Goal: Task Accomplishment & Management: Use online tool/utility

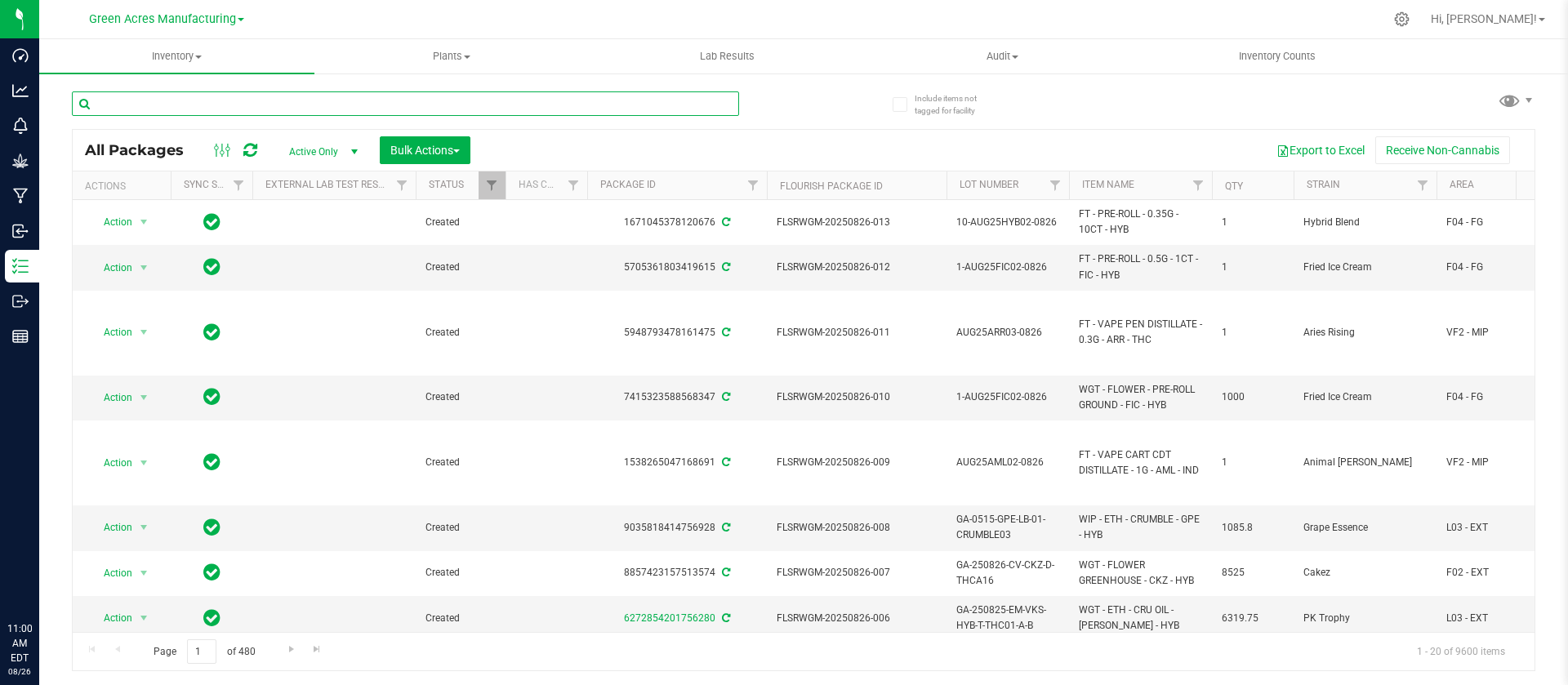
click at [448, 99] on input "text" at bounding box center [405, 104] width 667 height 24
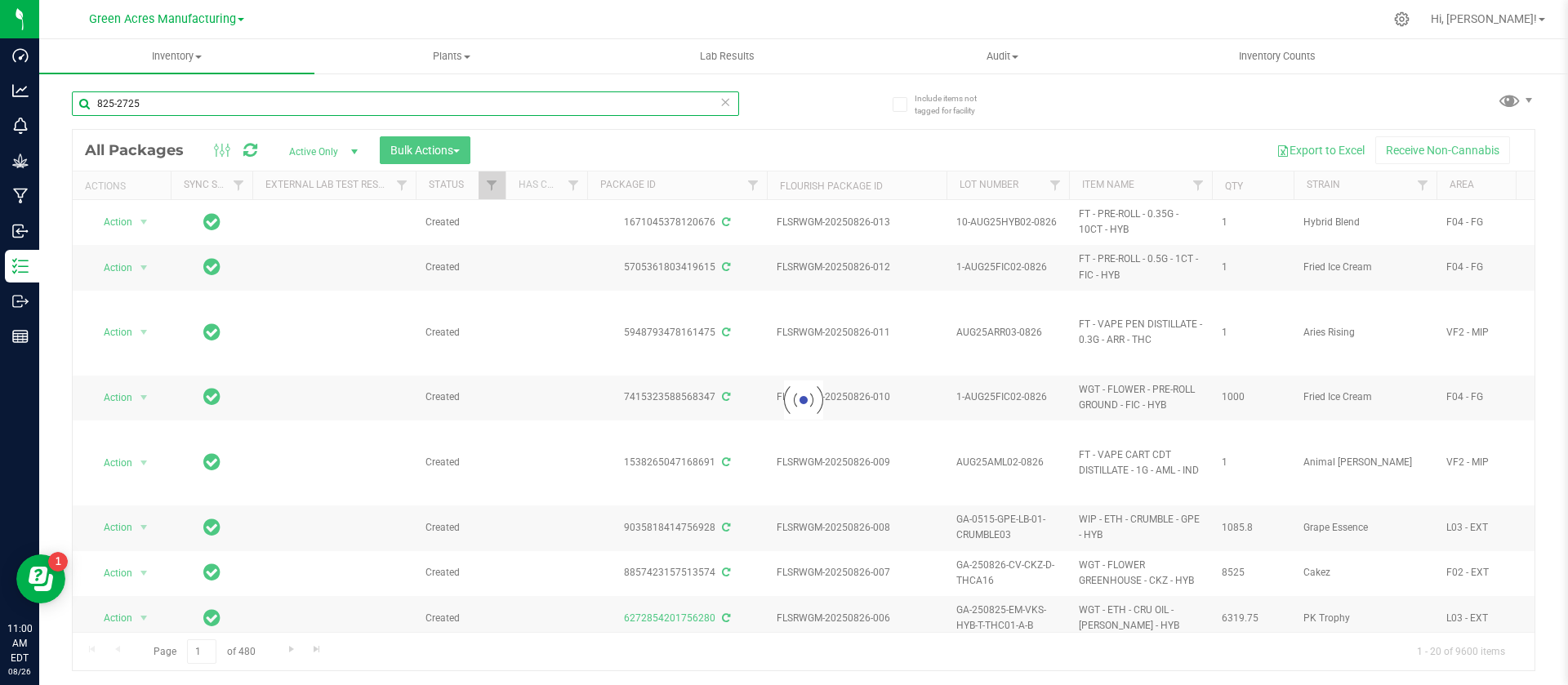
type input "825-2725"
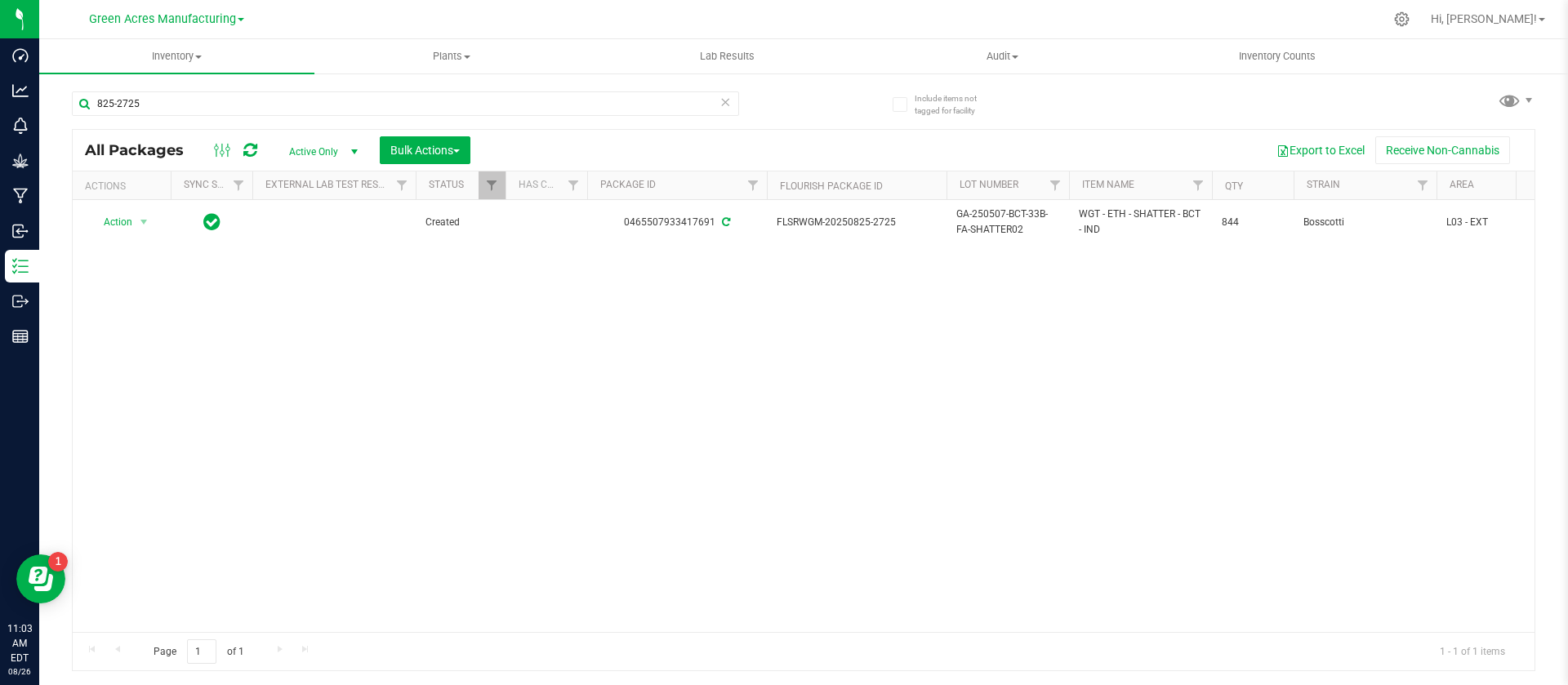
click at [649, 479] on div "Action Action Adjust qty Create package Edit attributes Global inventory Locate…" at bounding box center [803, 415] width 1462 height 432
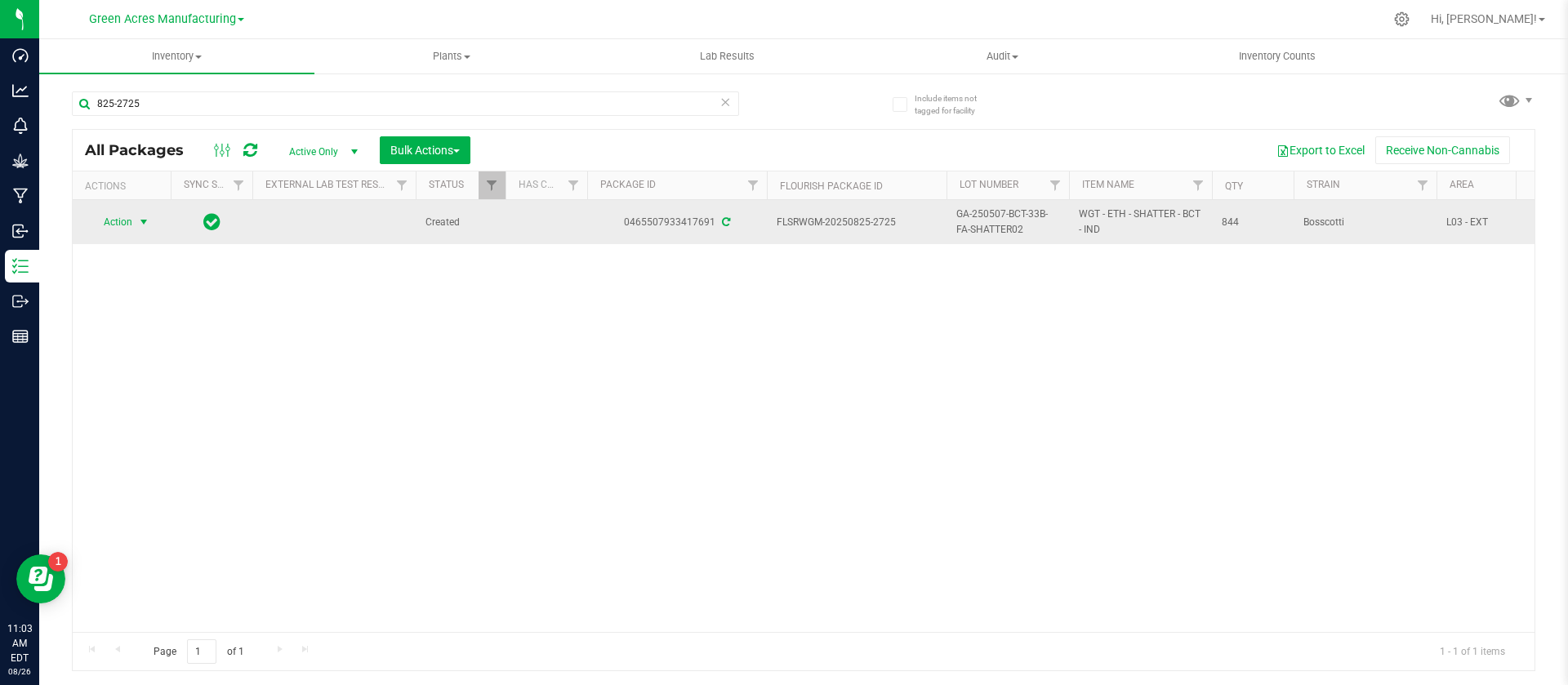
click at [134, 226] on span "select" at bounding box center [143, 222] width 20 height 23
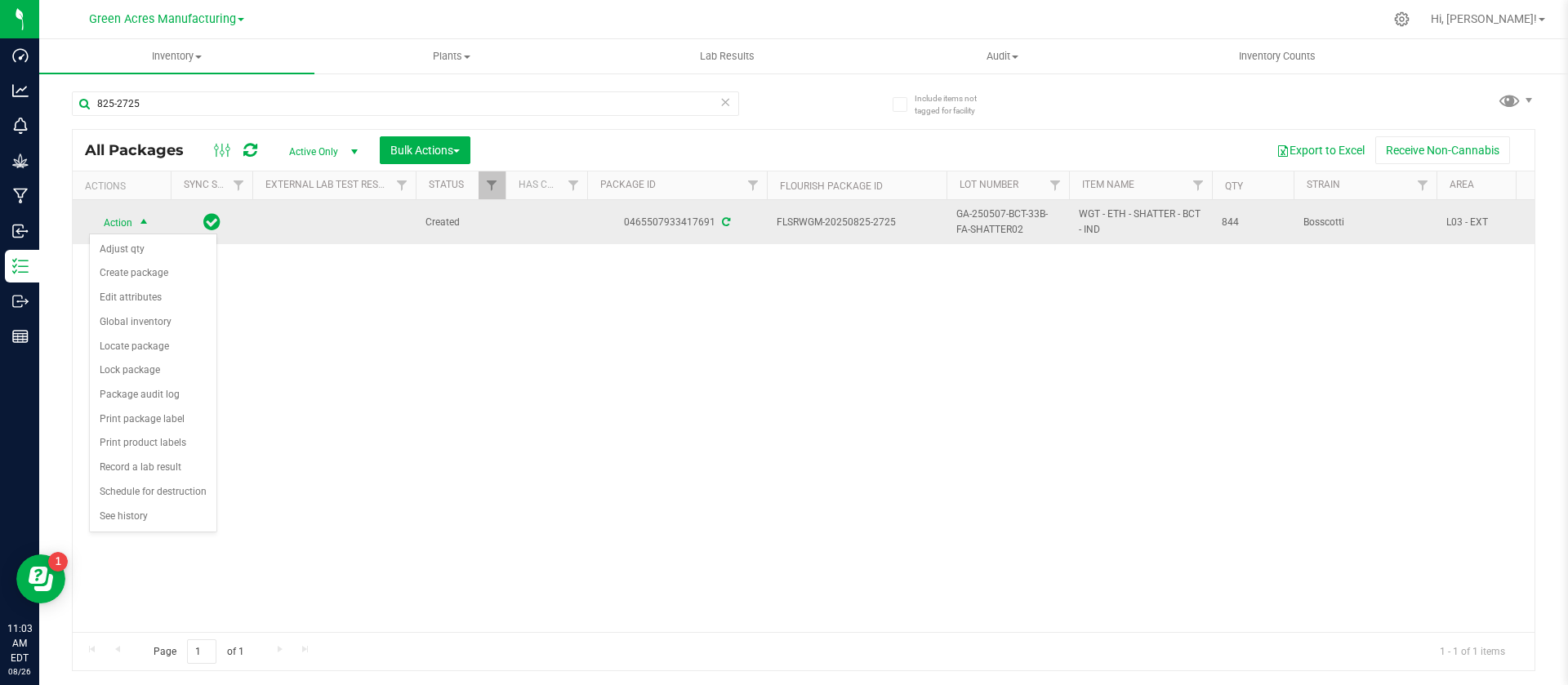
click at [1004, 227] on span "GA-250507-BCT-33B-FA-SHATTER02" at bounding box center [1008, 223] width 103 height 31
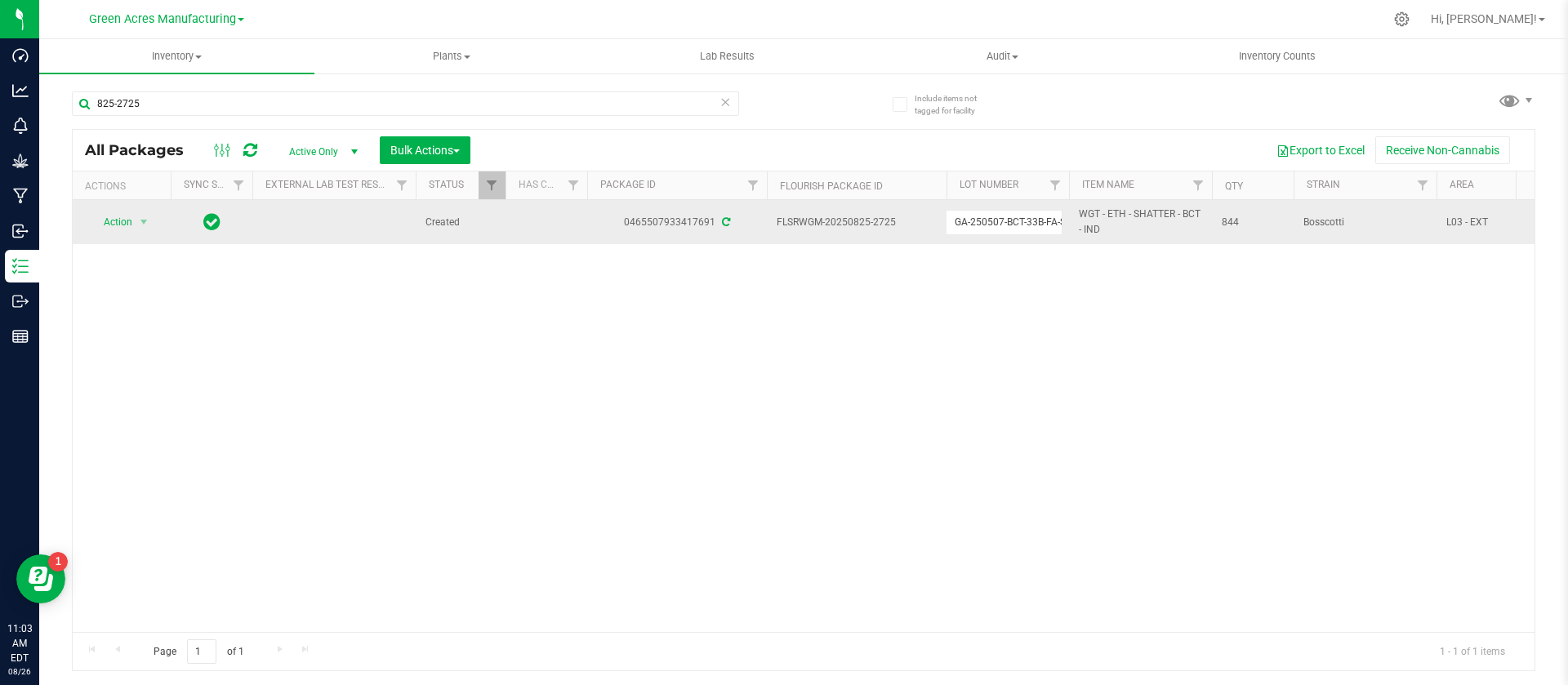
scroll to position [0, 51]
click at [1004, 227] on input "GA-250507-BCT-33B-FA-SHATTER02" at bounding box center [1004, 222] width 117 height 25
click at [845, 219] on span "FLSRWGM-20250825-2725" at bounding box center [856, 223] width 160 height 16
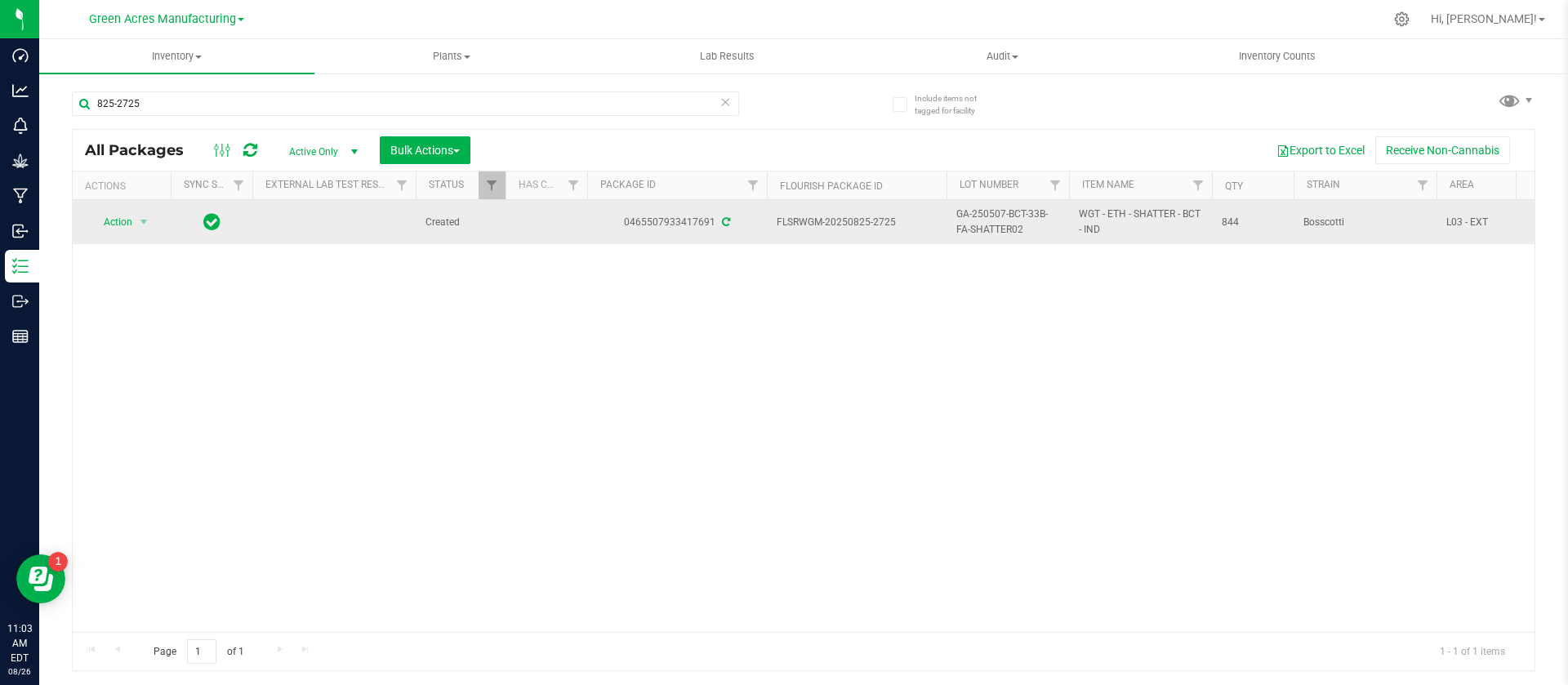
click at [845, 219] on span "FLSRWGM-20250825-2725" at bounding box center [856, 223] width 160 height 16
copy tr "FLSRWGM-20250825-2725"
click at [108, 229] on span "Action" at bounding box center [111, 222] width 45 height 23
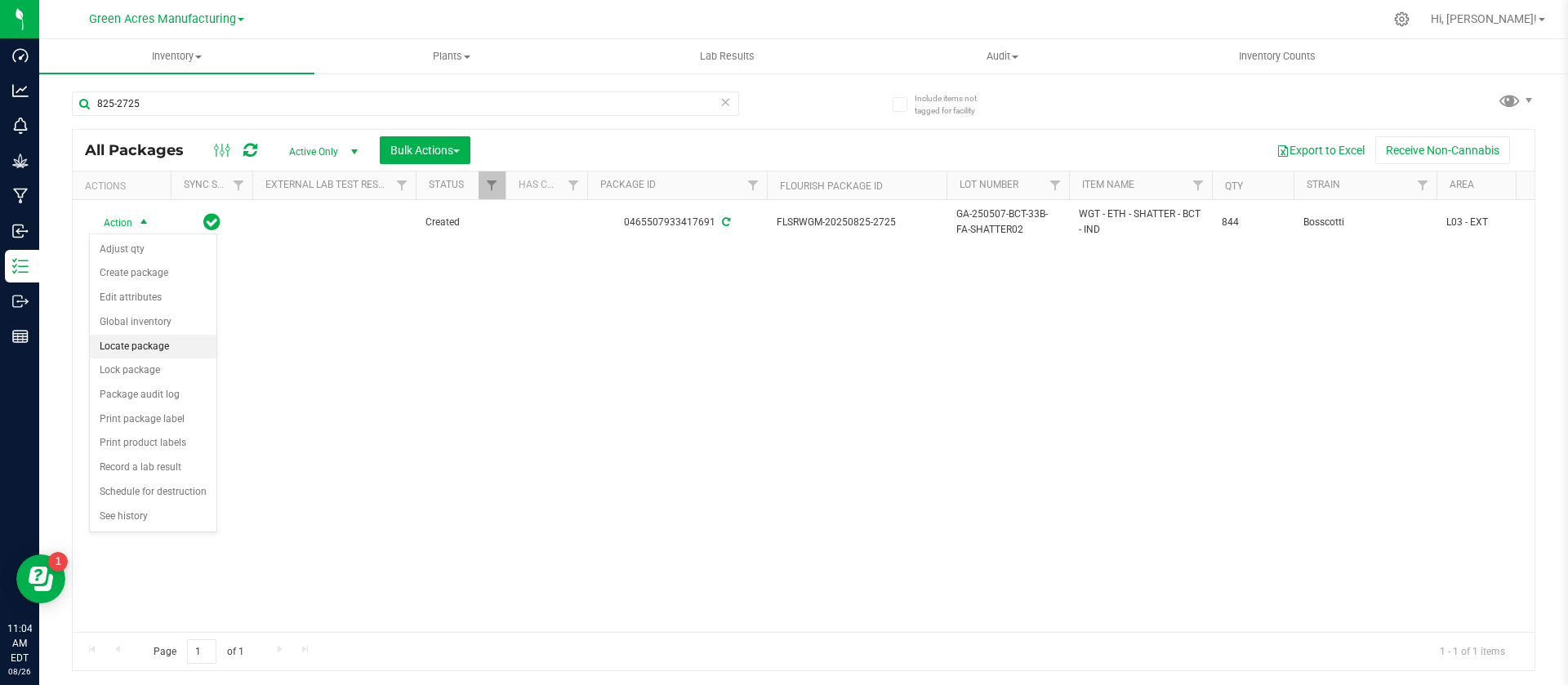
click at [127, 339] on li "Locate package" at bounding box center [153, 347] width 127 height 24
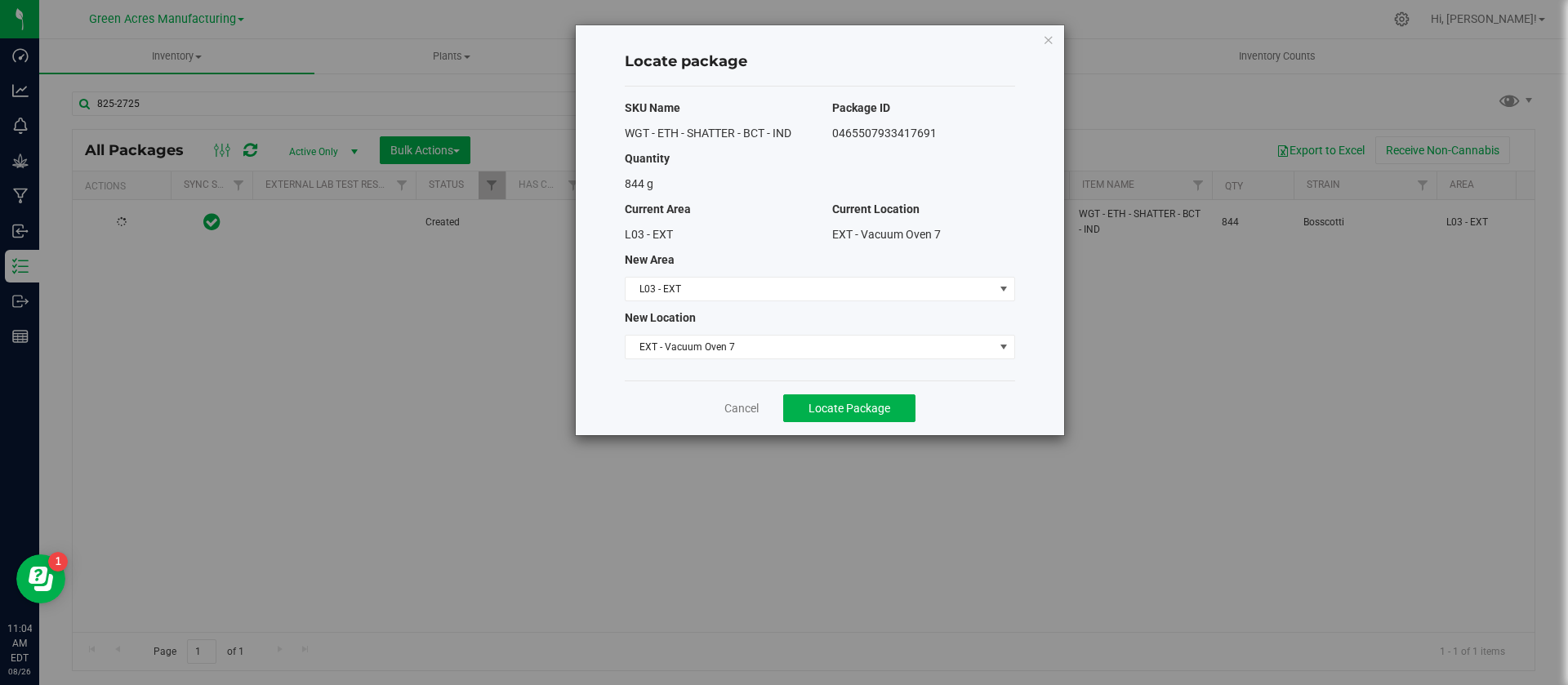
click at [676, 273] on div "SKU Name Package ID WGT - ETH - SHATTER - BCT - IND 0465507933417691 Quantity 8…" at bounding box center [819, 233] width 390 height 294
click at [679, 290] on span "L03 - EXT" at bounding box center [810, 289] width 368 height 23
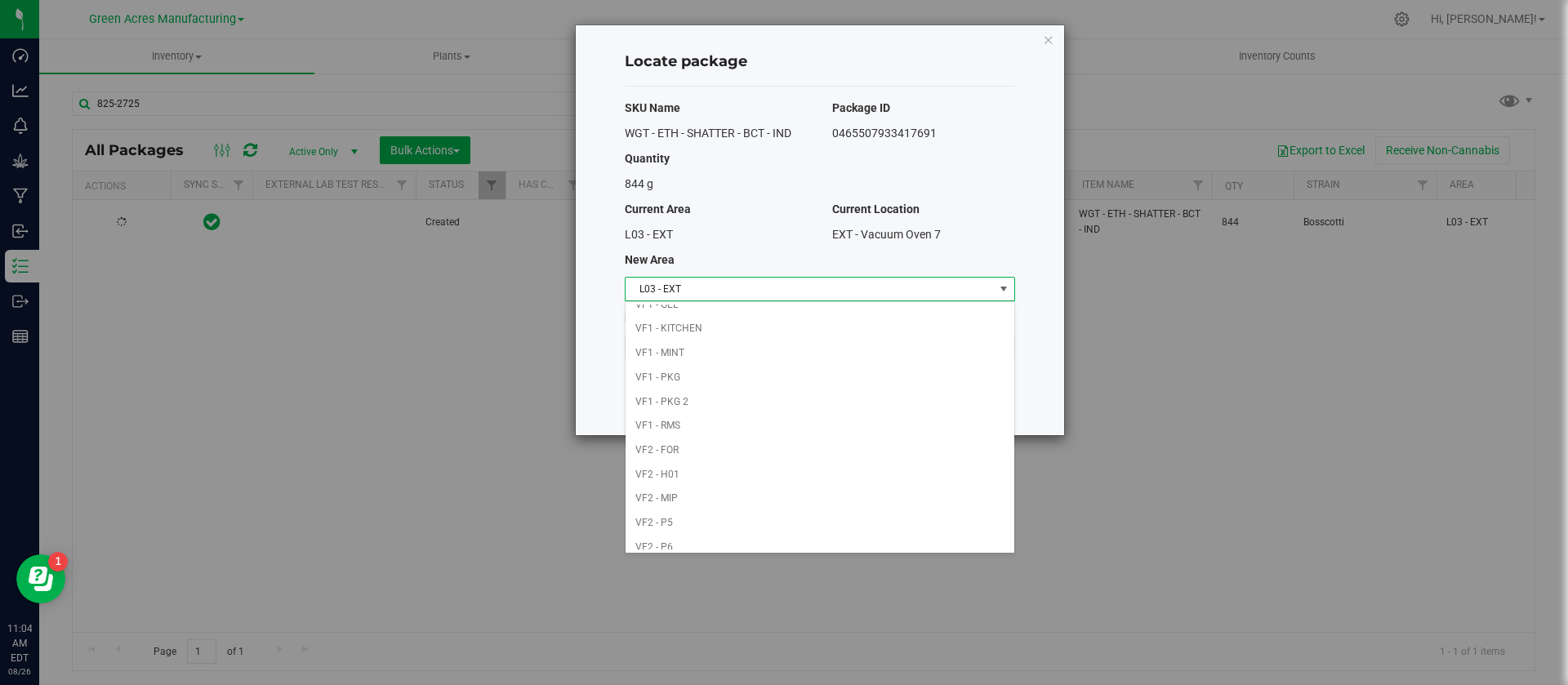
scroll to position [748, 0]
click at [764, 489] on li "VF2 - MIP" at bounding box center [819, 490] width 388 height 24
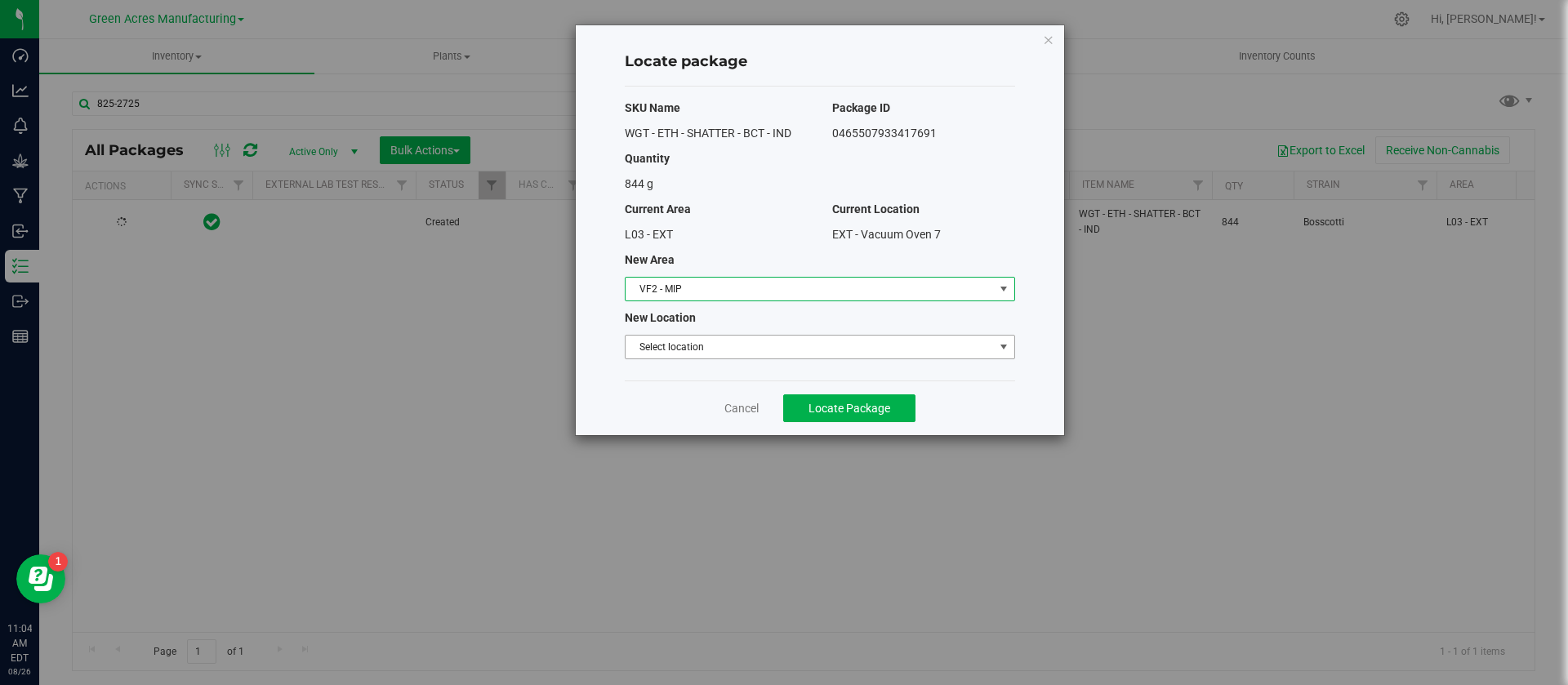
click at [792, 343] on span "Select location" at bounding box center [810, 347] width 368 height 23
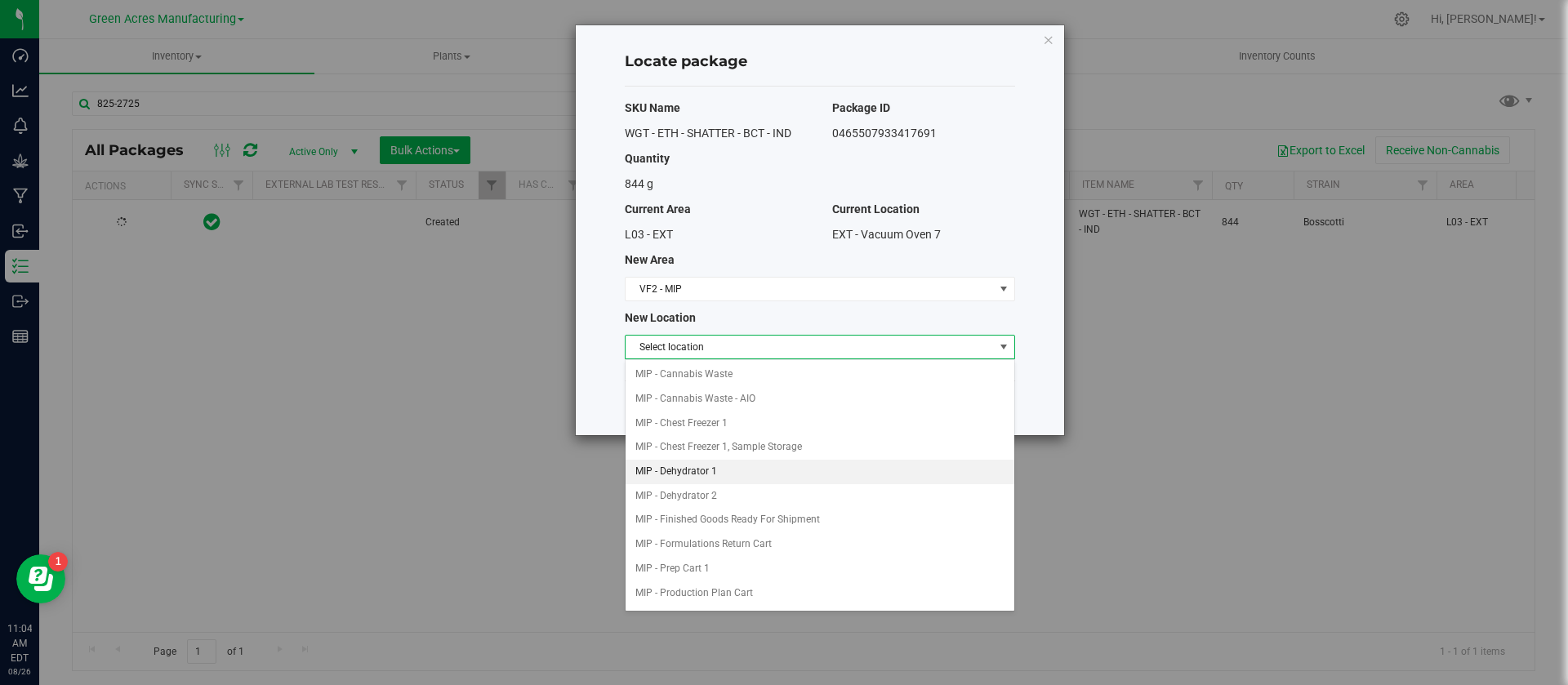
click at [839, 471] on li "MIP - Dehydrator 1" at bounding box center [819, 472] width 388 height 24
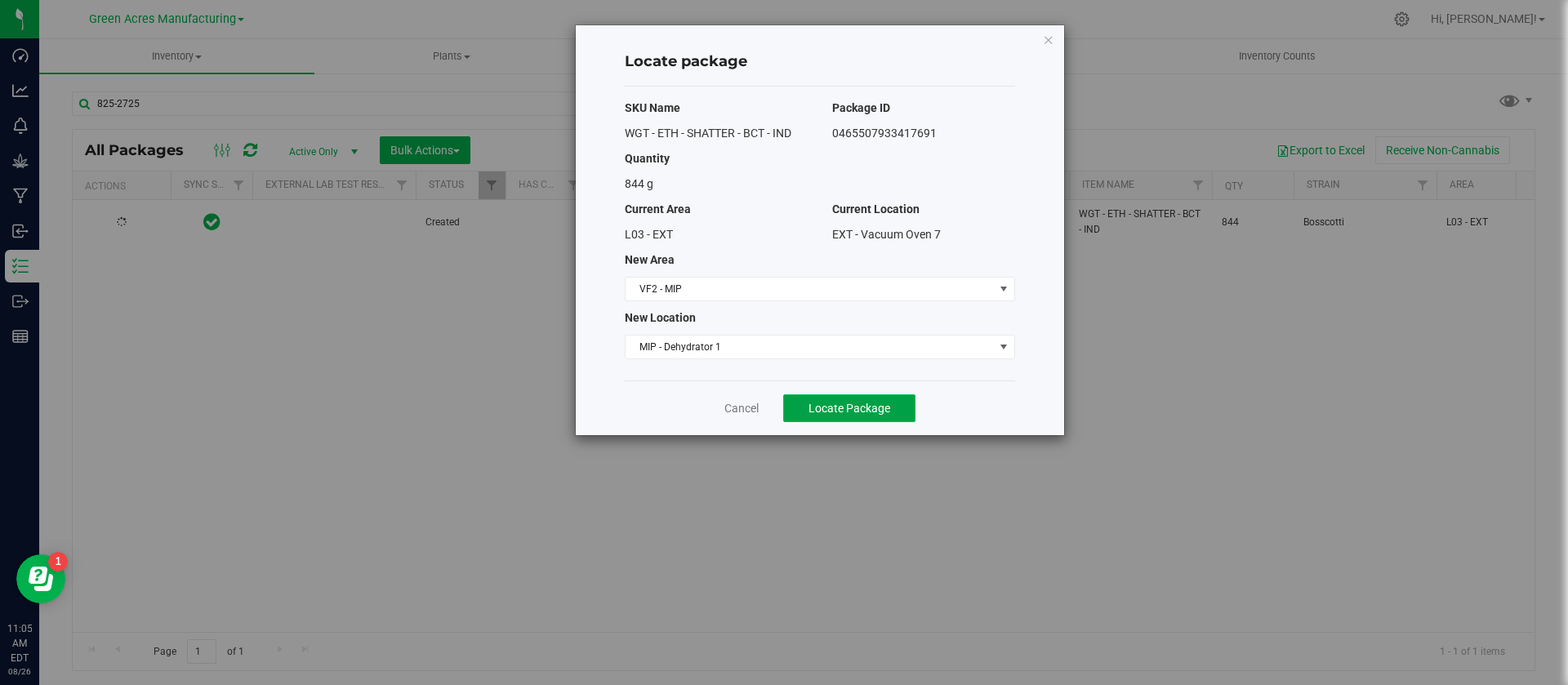
click at [811, 402] on span "Locate Package" at bounding box center [849, 408] width 82 height 13
